Goal: Check status: Check status

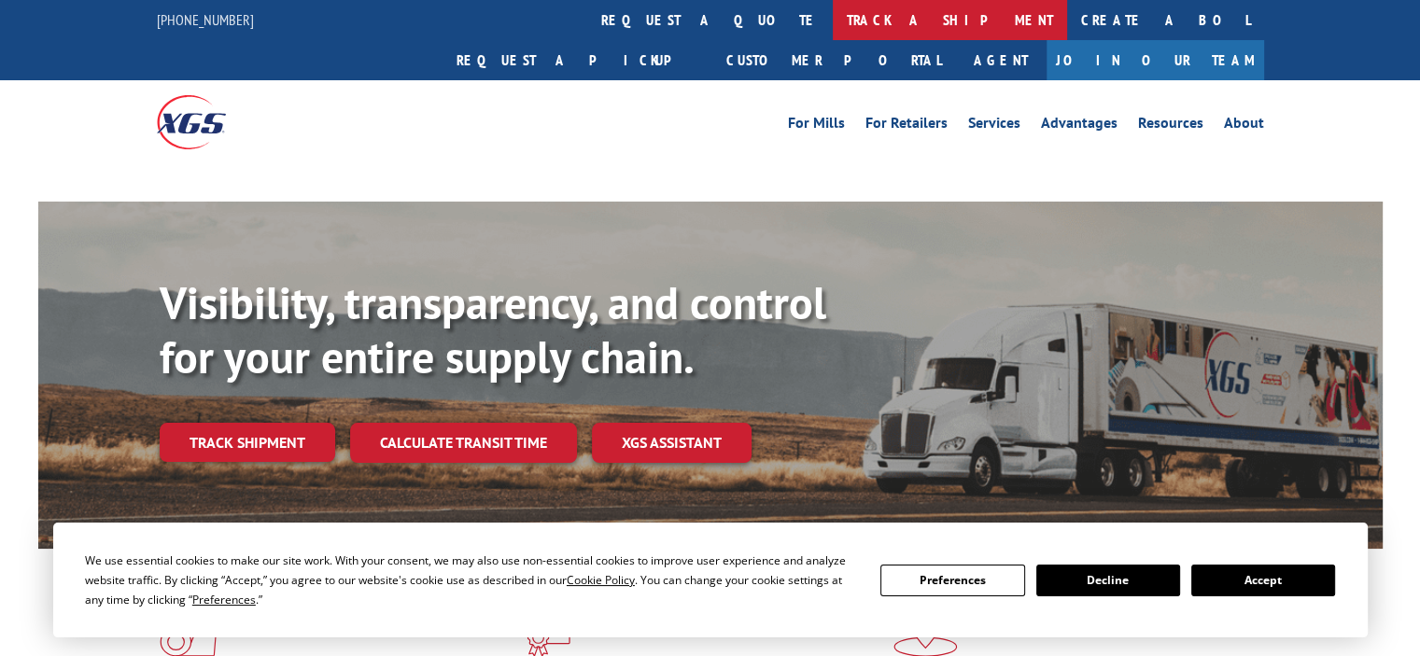
click at [833, 28] on link "track a shipment" at bounding box center [950, 20] width 234 height 40
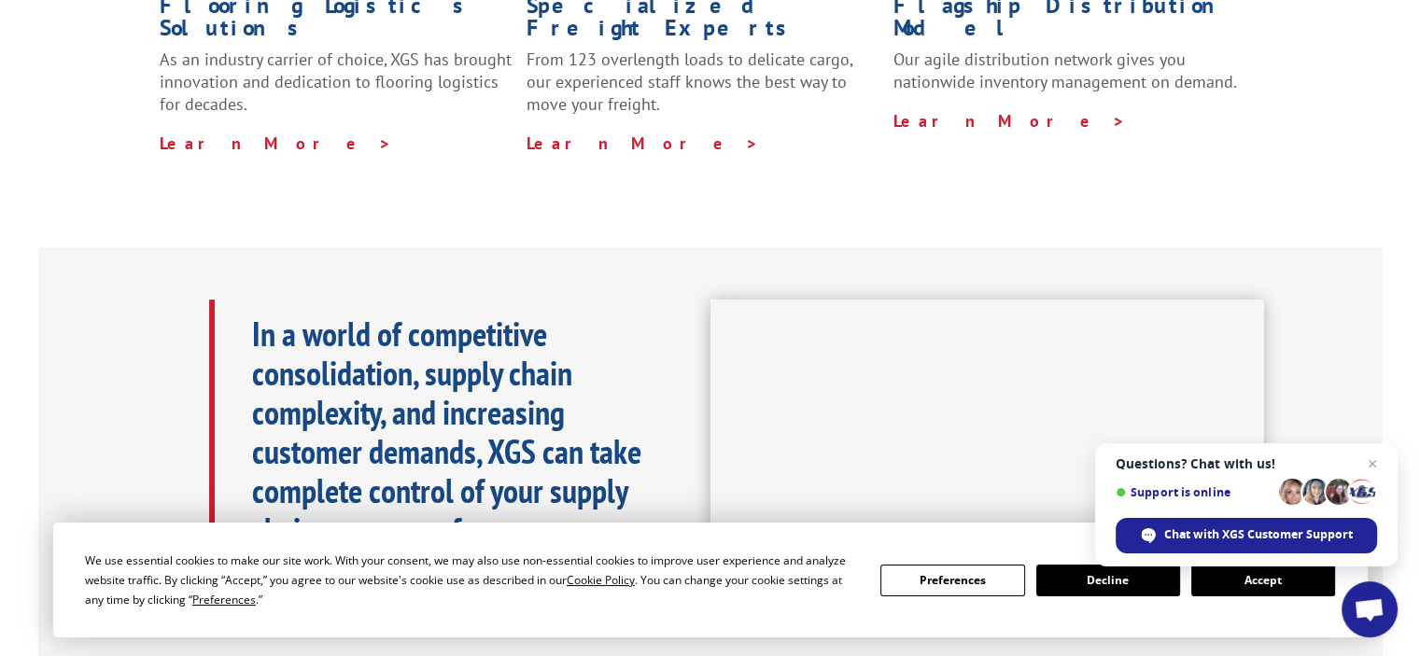
scroll to position [93, 0]
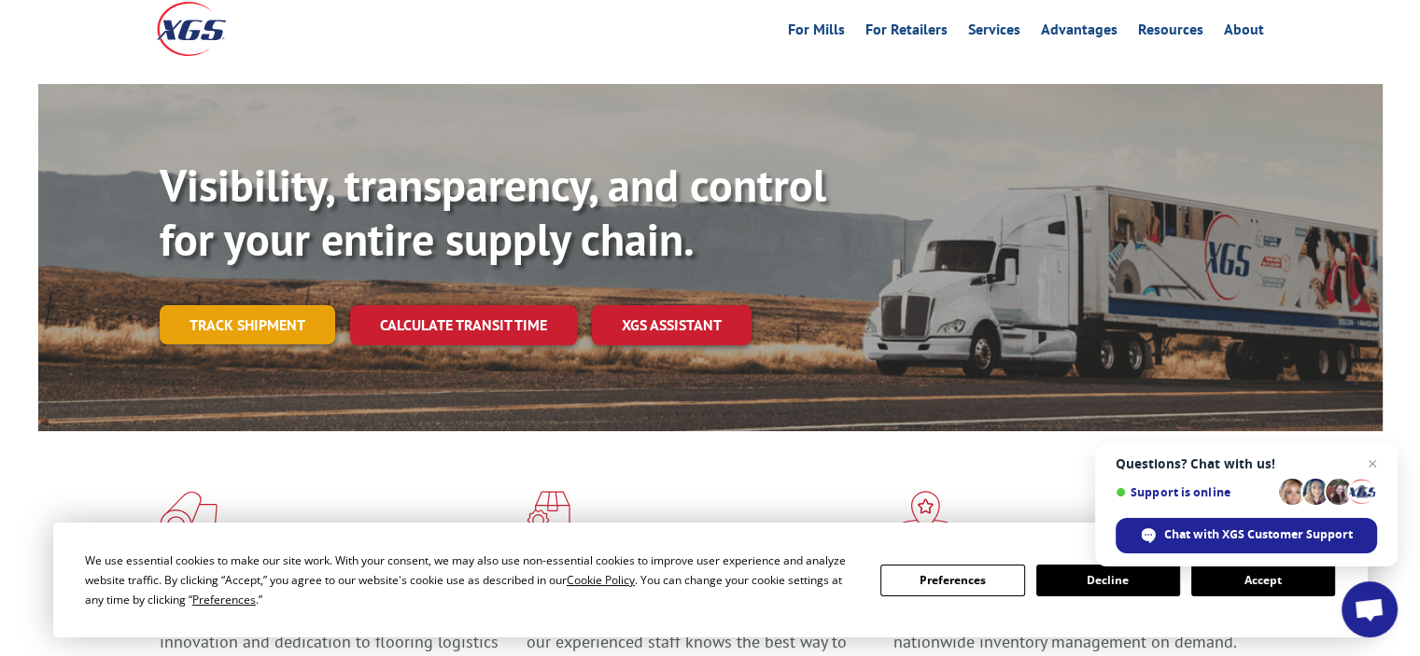
click at [244, 305] on link "Track shipment" at bounding box center [248, 324] width 176 height 39
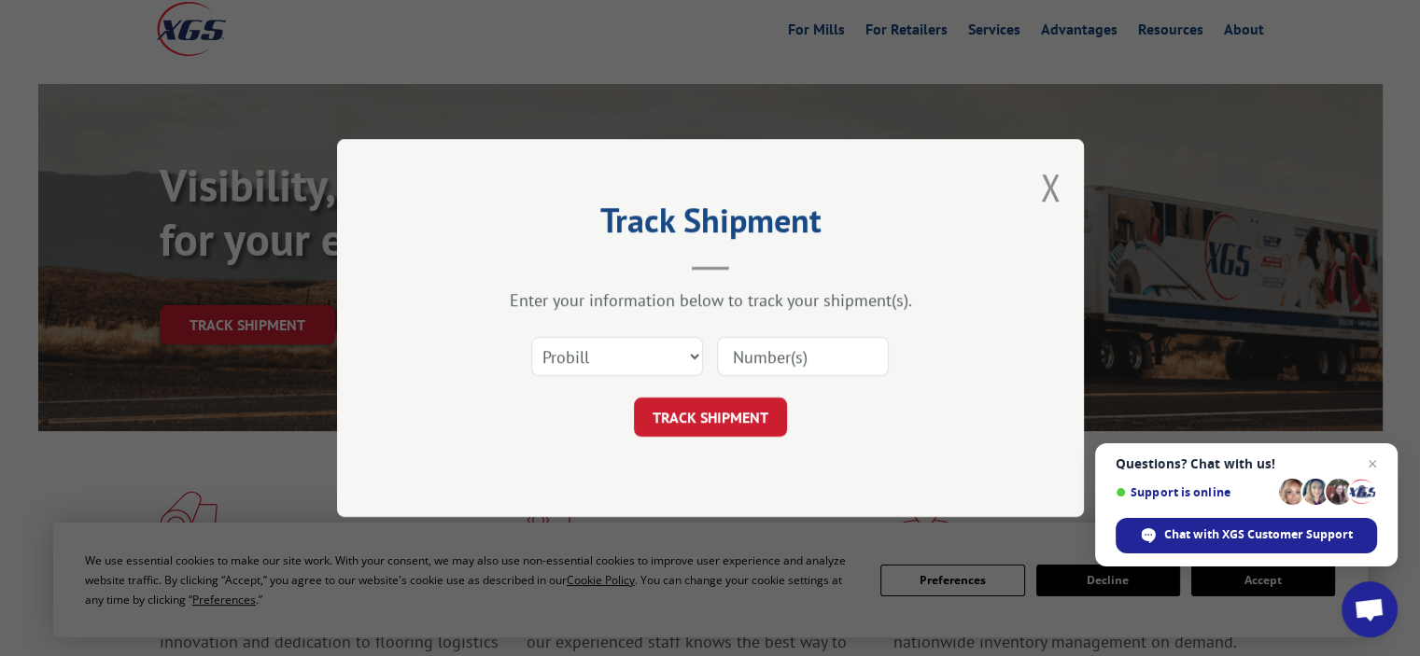
click at [754, 362] on input at bounding box center [803, 356] width 172 height 39
type input "15963438"
click at [716, 415] on button "TRACK SHIPMENT" at bounding box center [710, 417] width 153 height 39
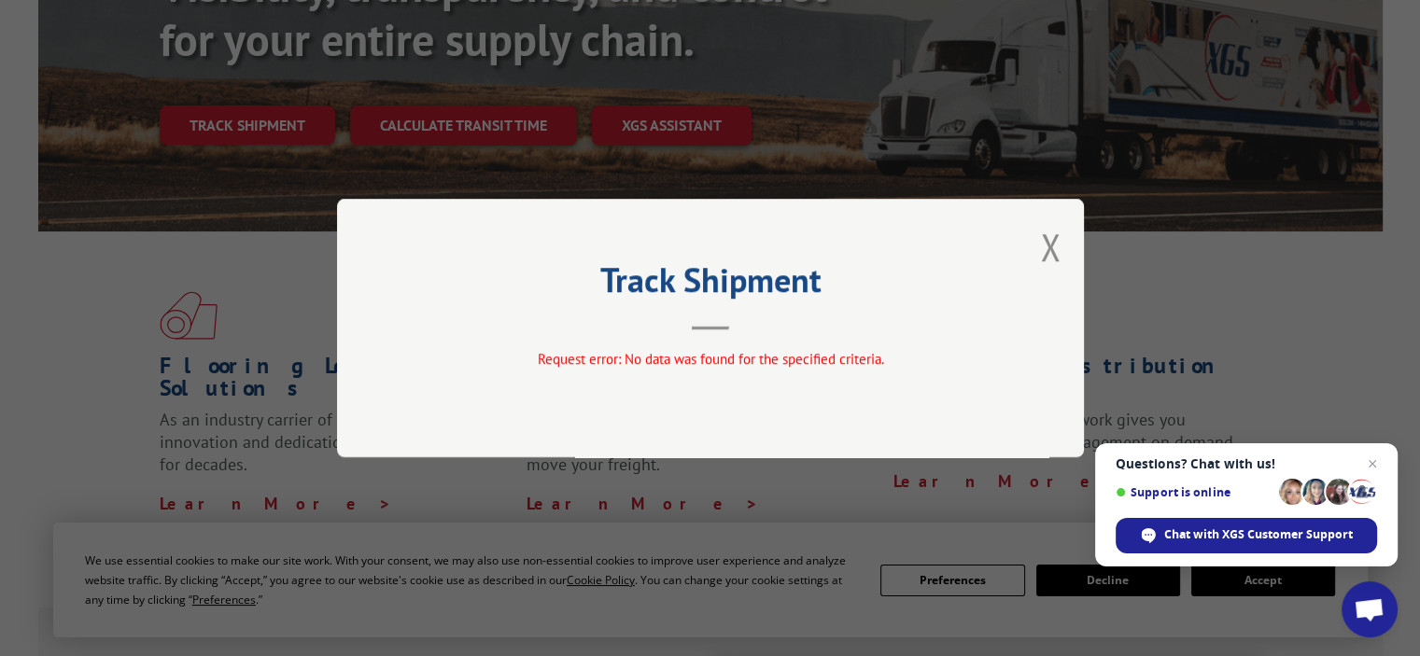
scroll to position [373, 0]
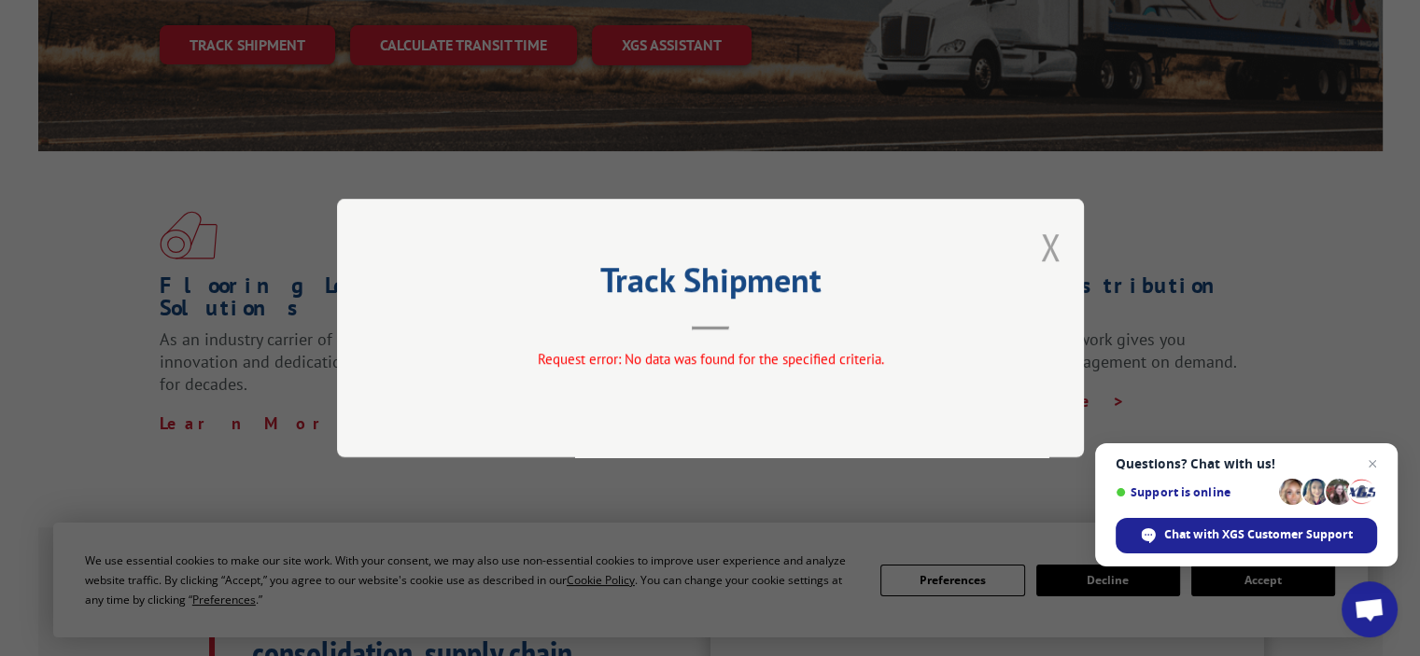
click at [1057, 238] on button "Close modal" at bounding box center [1050, 246] width 21 height 49
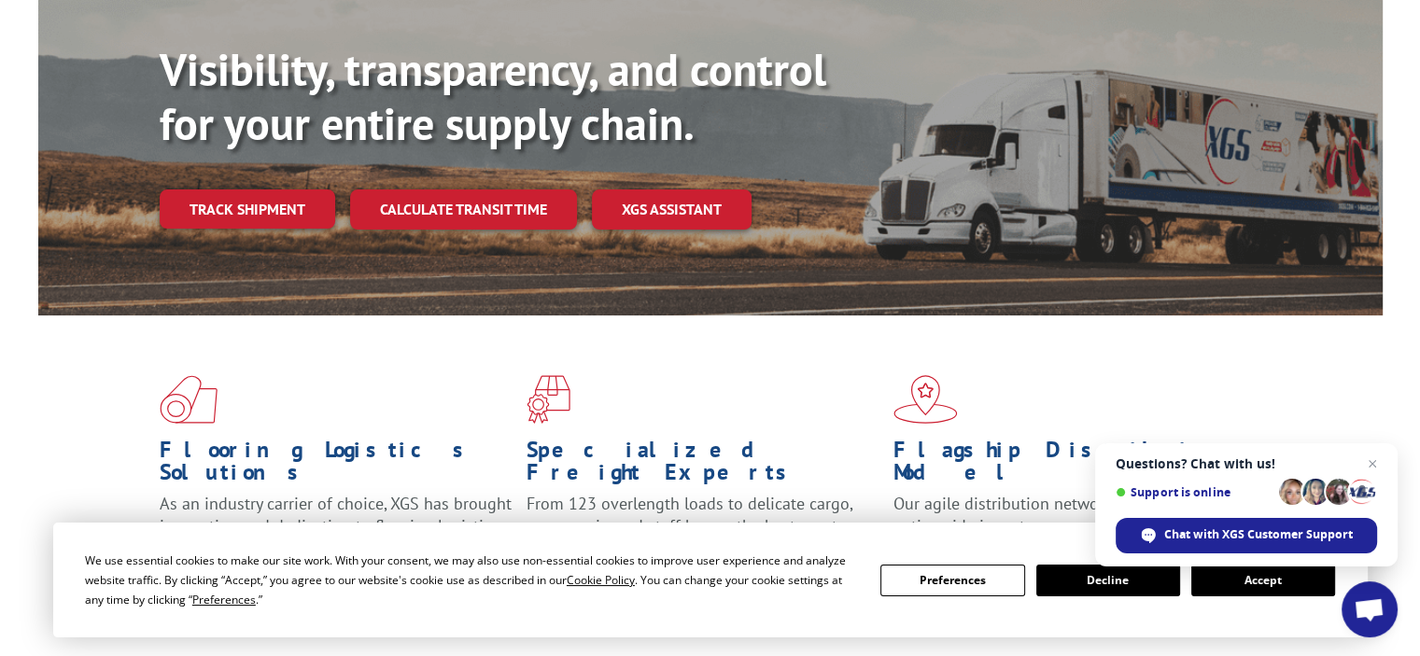
scroll to position [171, 0]
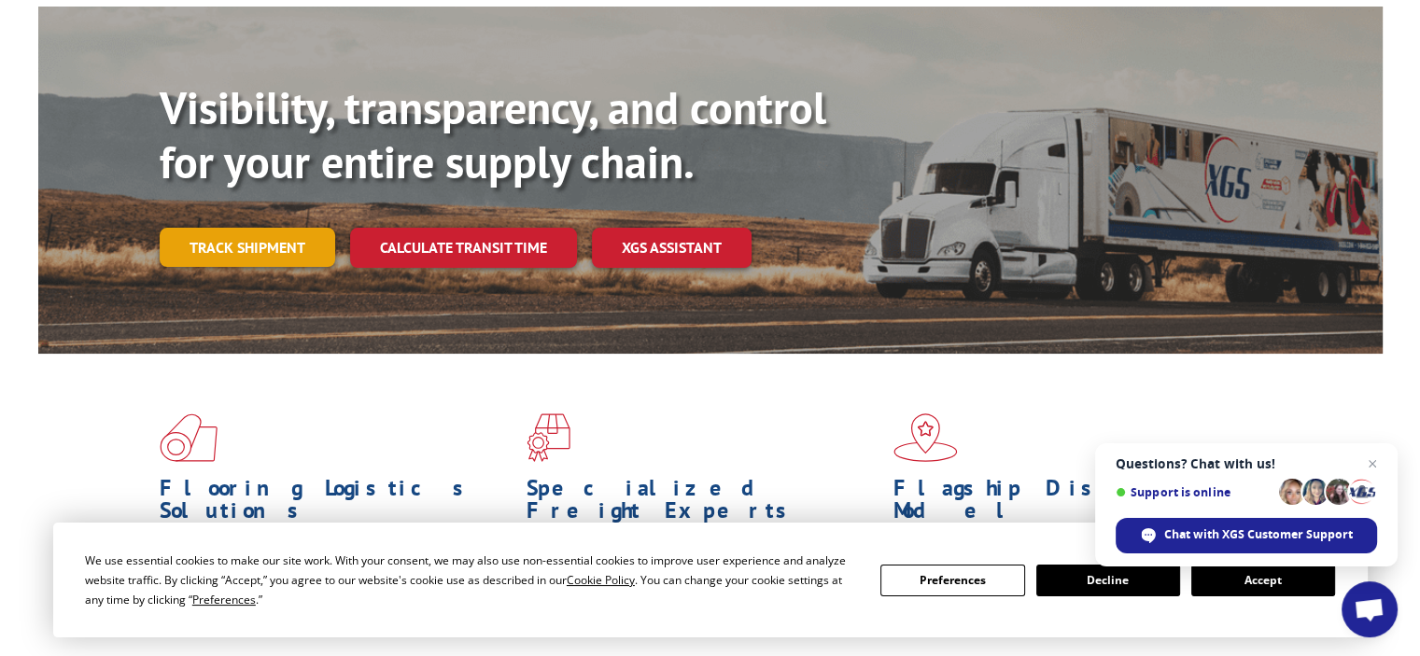
click at [226, 228] on link "Track shipment" at bounding box center [248, 247] width 176 height 39
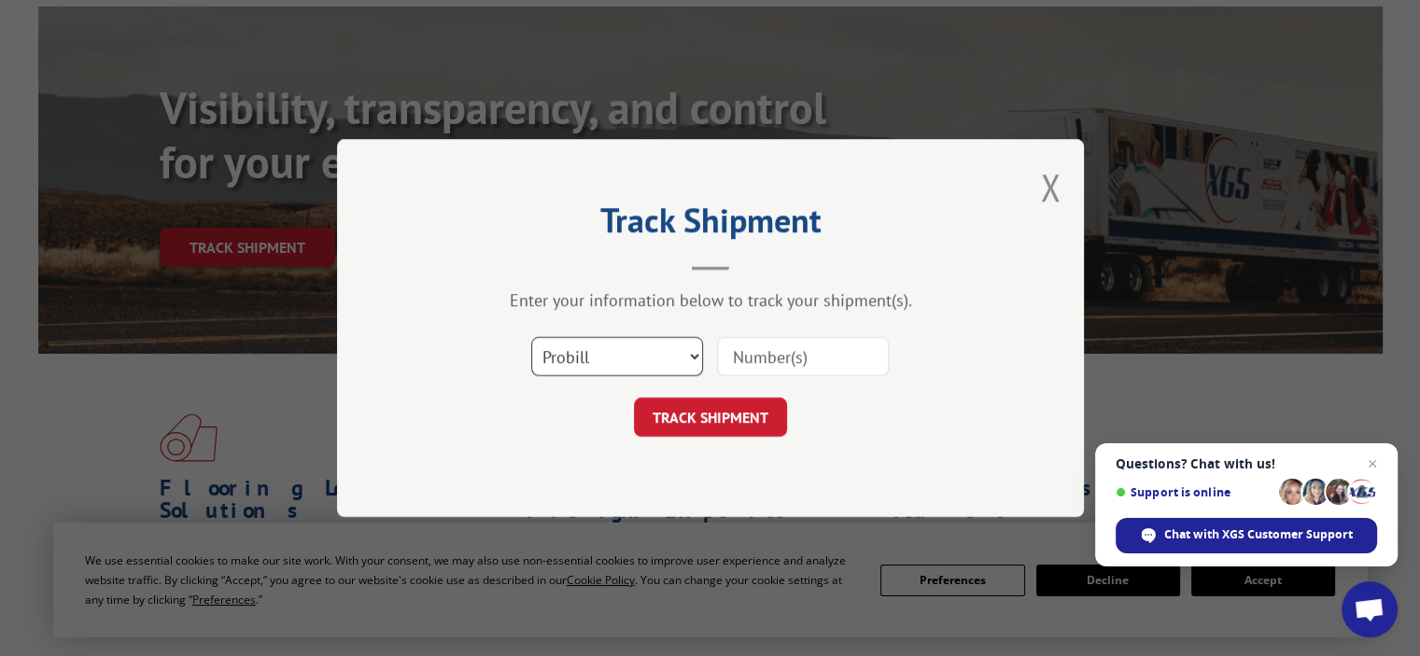
click at [695, 357] on select "Select category... Probill BOL PO" at bounding box center [617, 356] width 172 height 39
select select "bol"
click at [531, 337] on select "Select category... Probill BOL PO" at bounding box center [617, 356] width 172 height 39
click at [762, 363] on input at bounding box center [803, 356] width 172 height 39
type input "15963438"
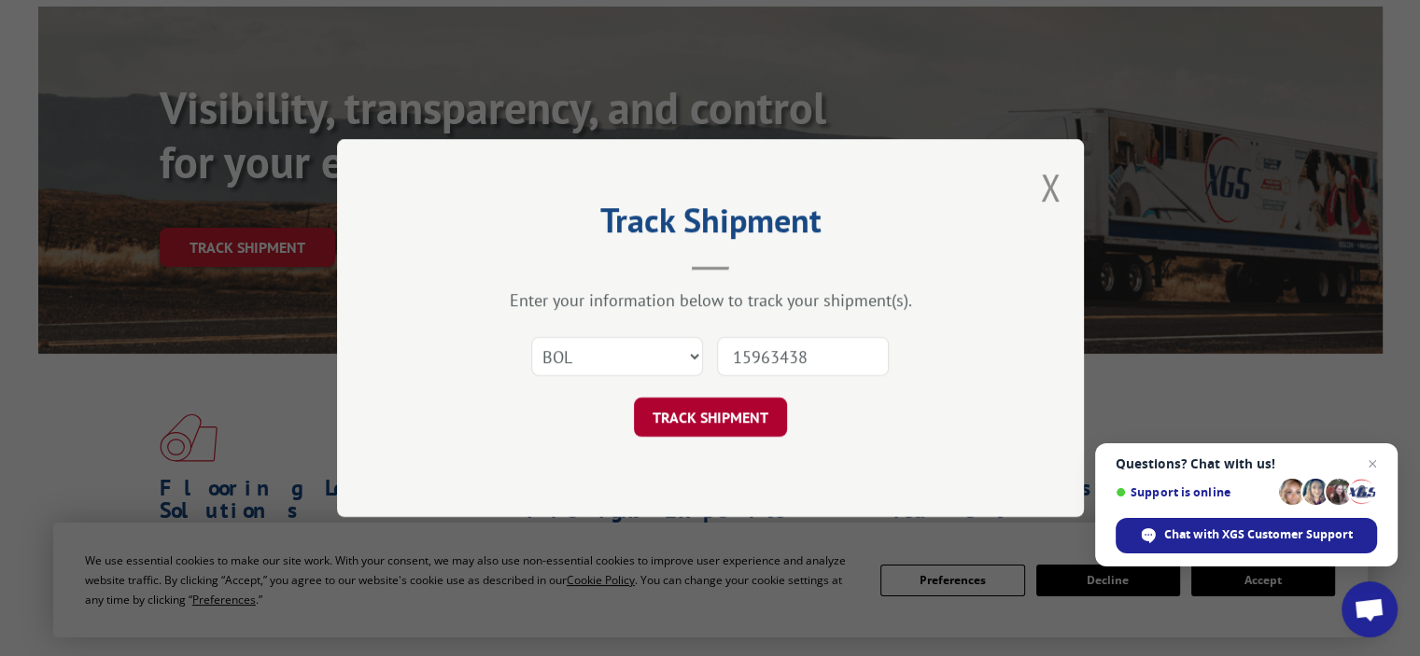
click at [686, 415] on button "TRACK SHIPMENT" at bounding box center [710, 417] width 153 height 39
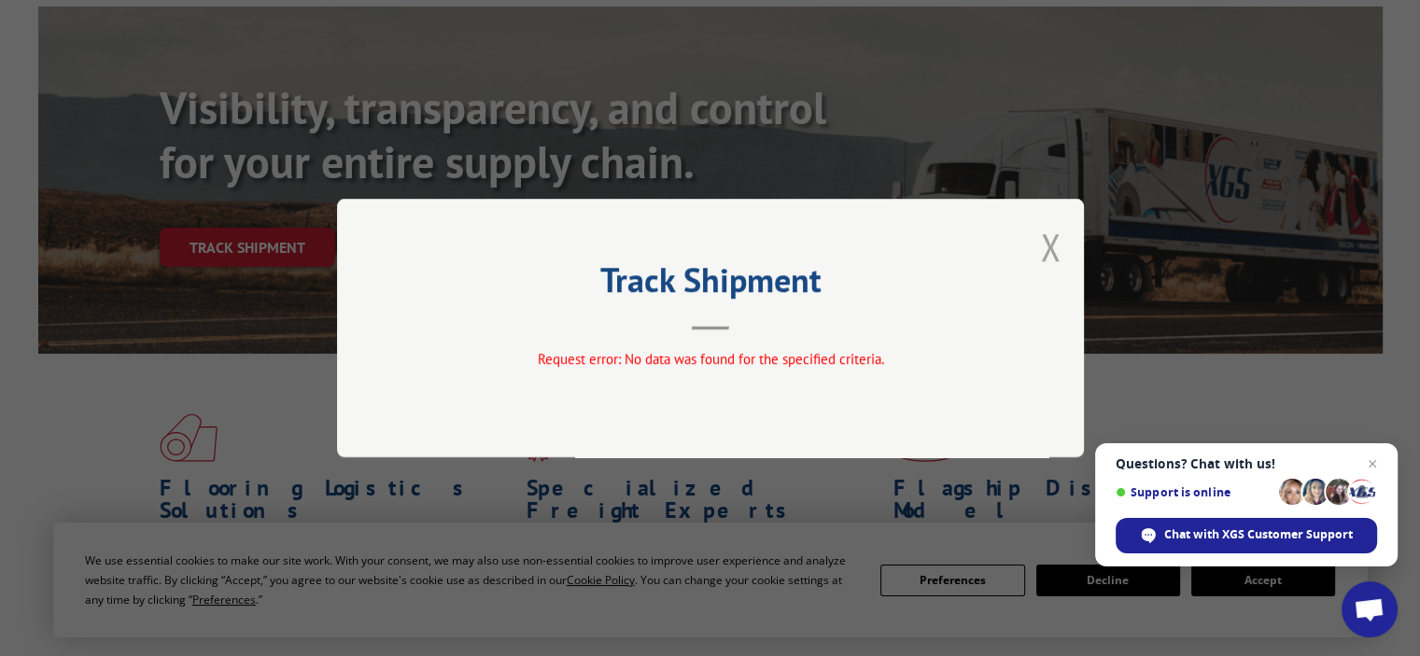
click at [1046, 244] on button "Close modal" at bounding box center [1050, 246] width 21 height 49
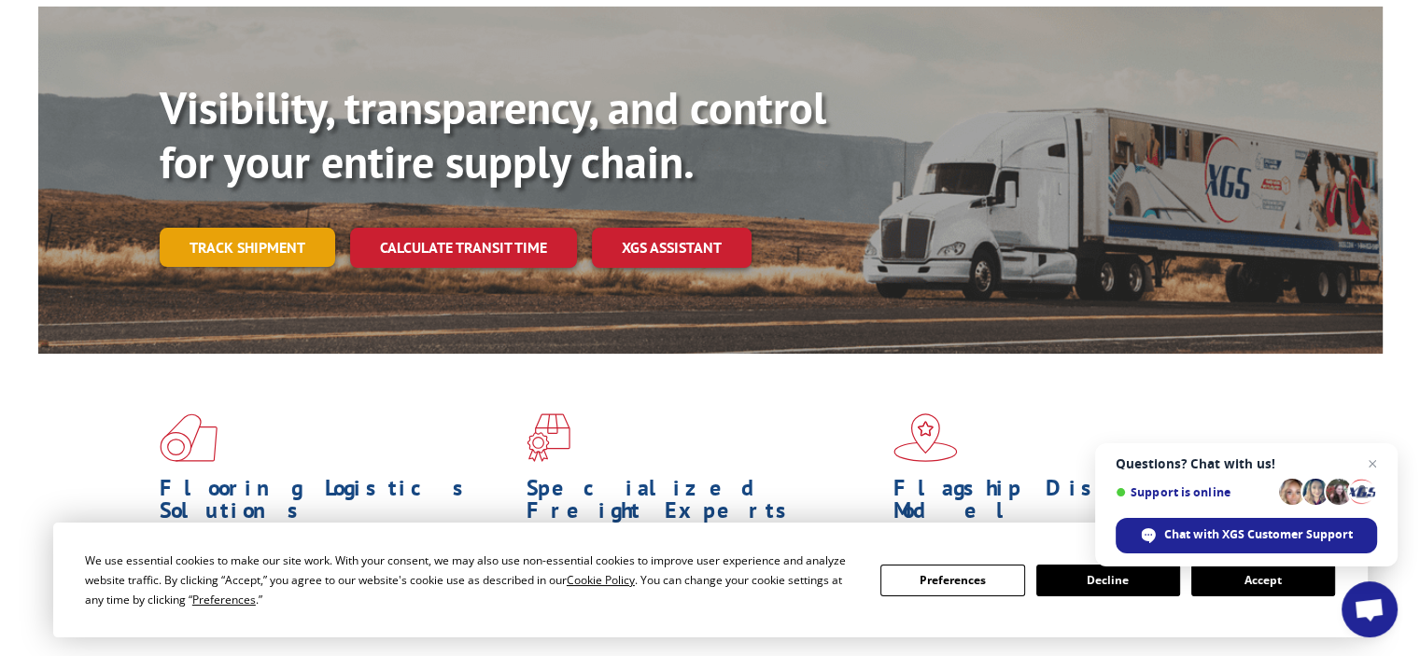
click at [288, 228] on link "Track shipment" at bounding box center [248, 247] width 176 height 39
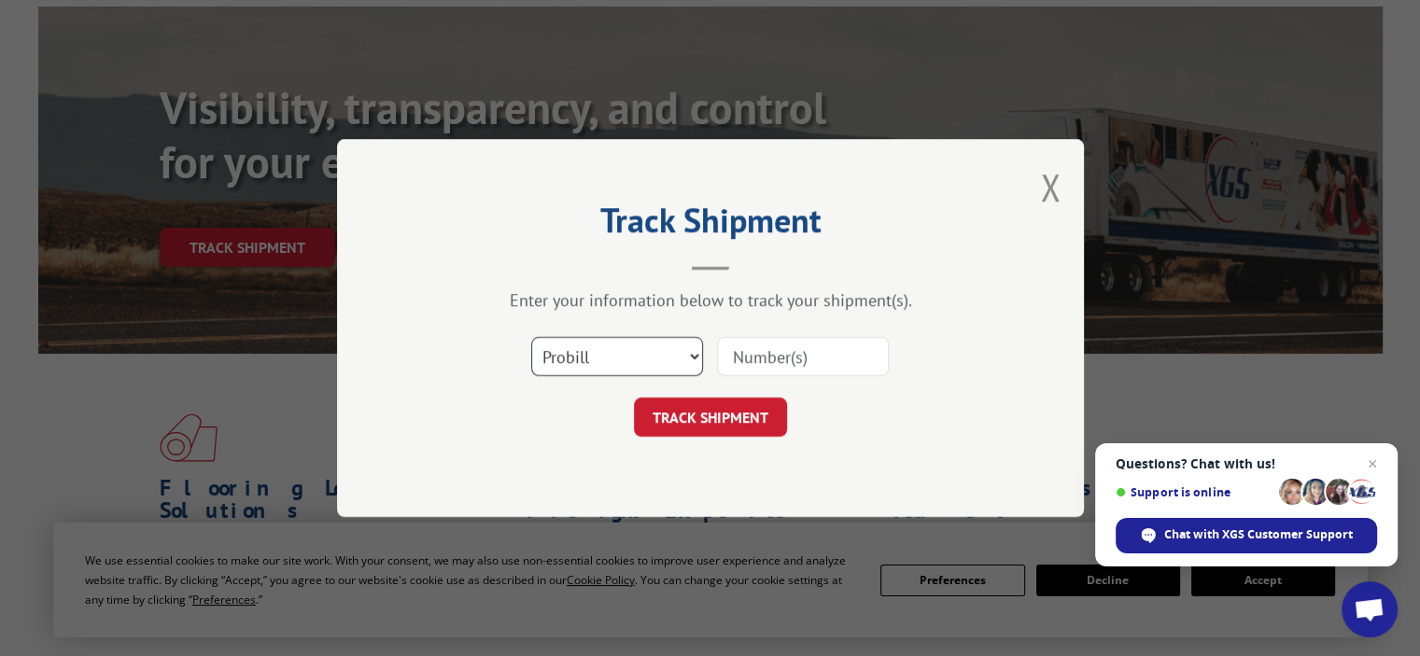
click at [613, 368] on select "Select category... Probill BOL PO" at bounding box center [617, 356] width 172 height 39
select select "po"
click at [531, 337] on select "Select category... Probill BOL PO" at bounding box center [617, 356] width 172 height 39
click at [769, 361] on input at bounding box center [803, 356] width 172 height 39
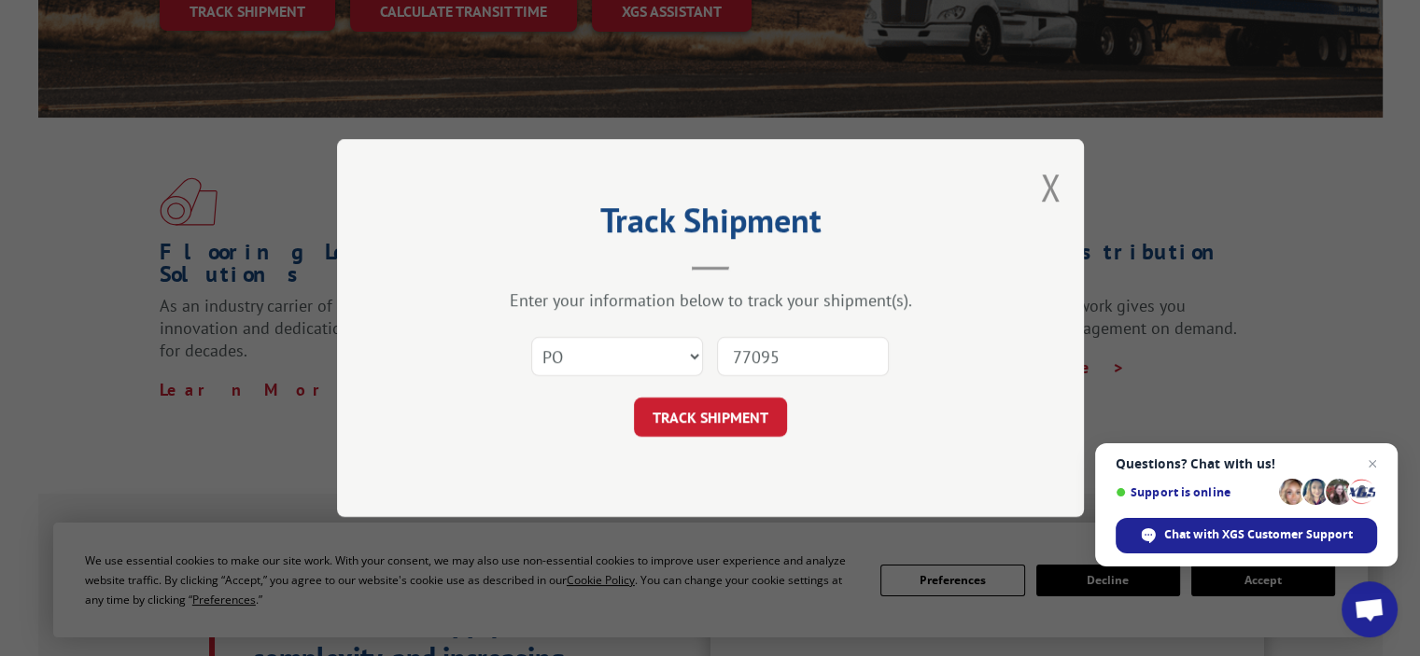
scroll to position [544, 0]
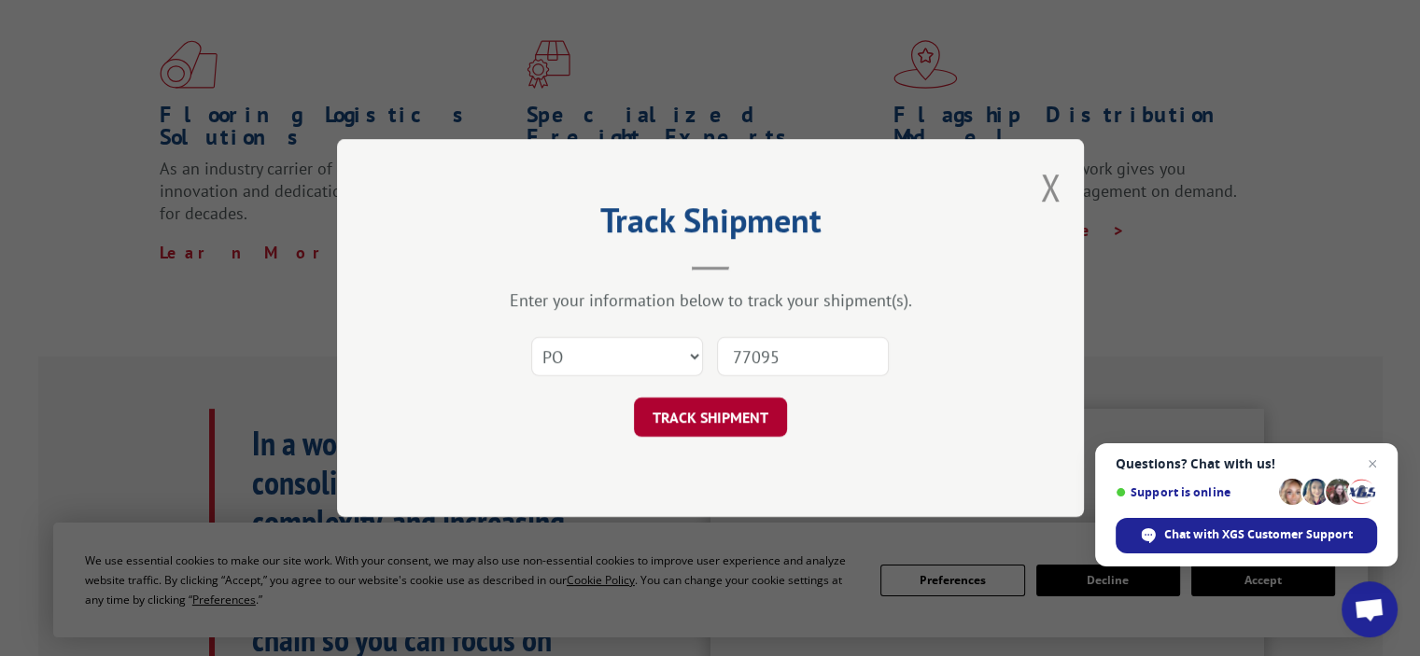
type input "77095"
click at [689, 417] on button "TRACK SHIPMENT" at bounding box center [710, 417] width 153 height 39
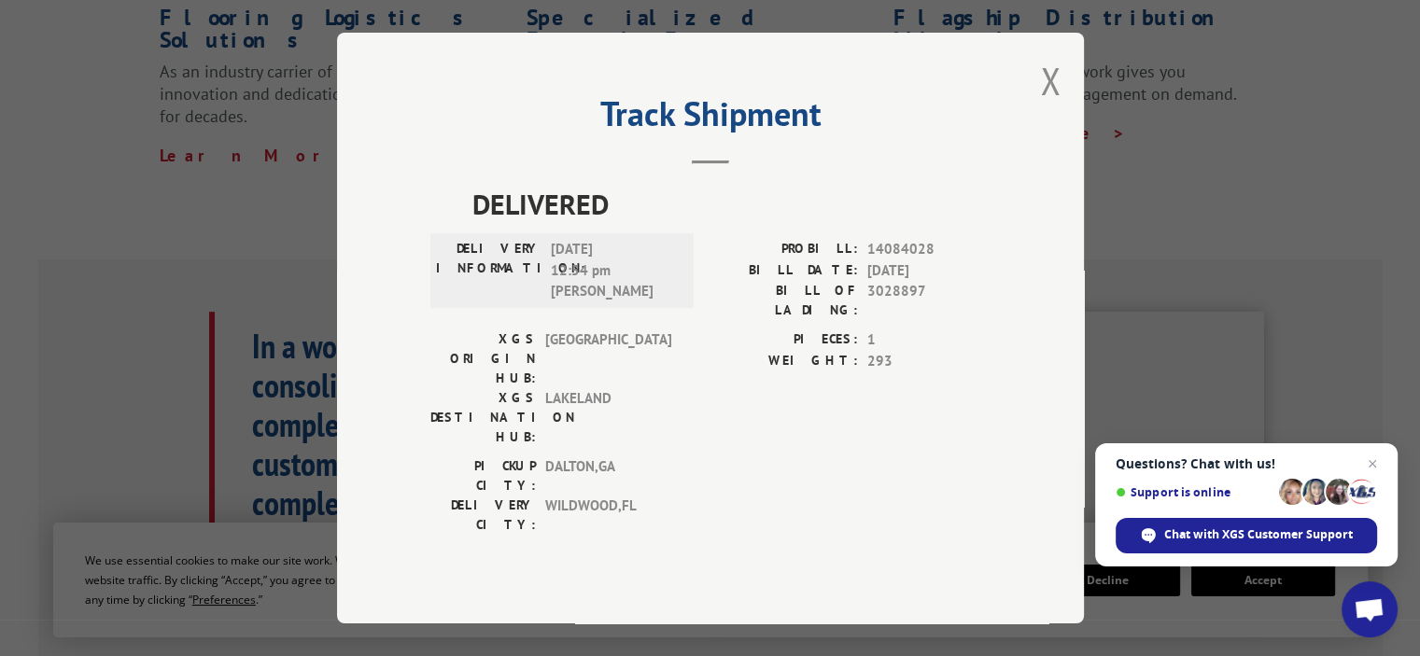
scroll to position [824, 0]
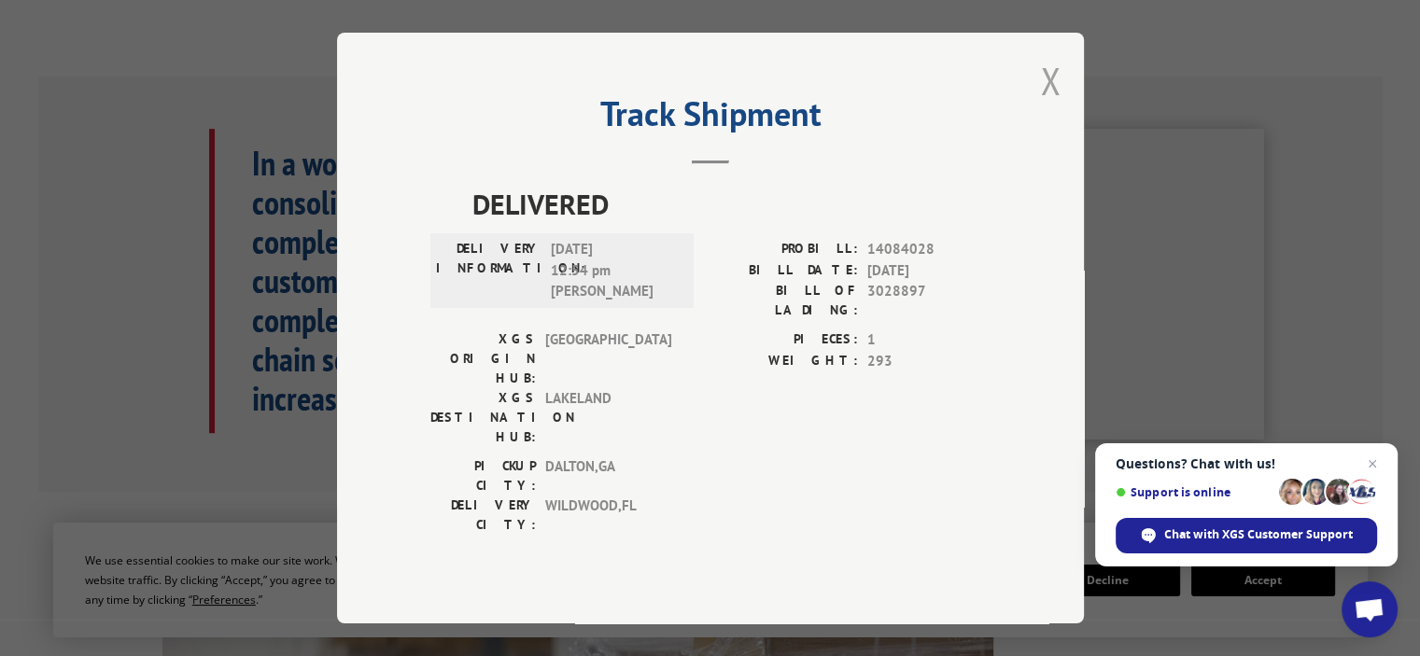
click at [1049, 105] on button "Close modal" at bounding box center [1050, 80] width 21 height 49
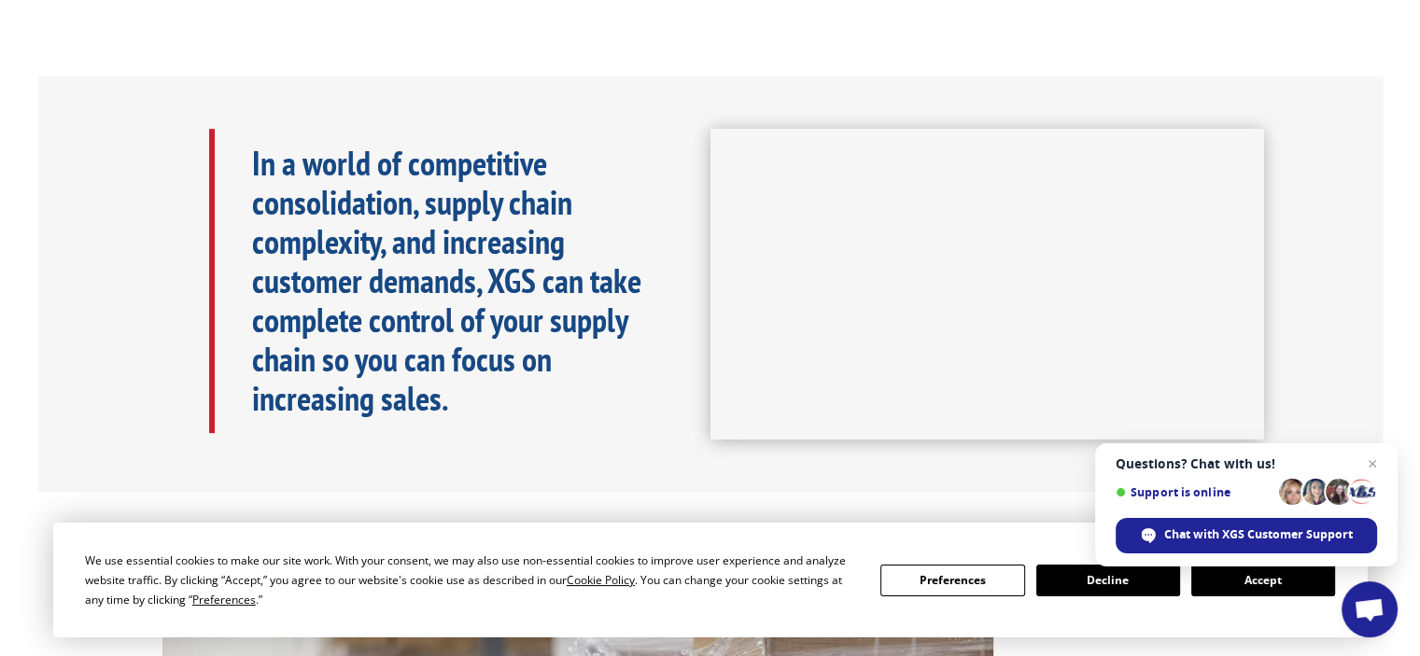
scroll to position [49, 0]
